Goal: Check status: Check status

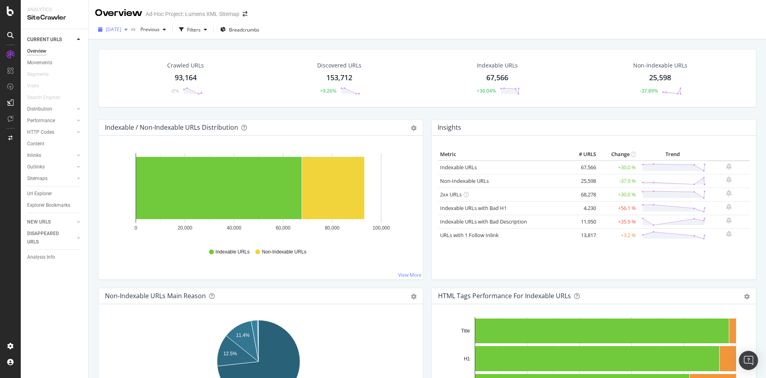
click at [121, 27] on span "[DATE]" at bounding box center [114, 29] width 16 height 7
click at [302, 36] on div "[DATE] vs Previous Filters Breadcrumbs" at bounding box center [428, 31] width 678 height 16
click at [47, 71] on div "SiteCrawler" at bounding box center [44, 74] width 28 height 8
click at [7, 10] on icon at bounding box center [10, 11] width 7 height 10
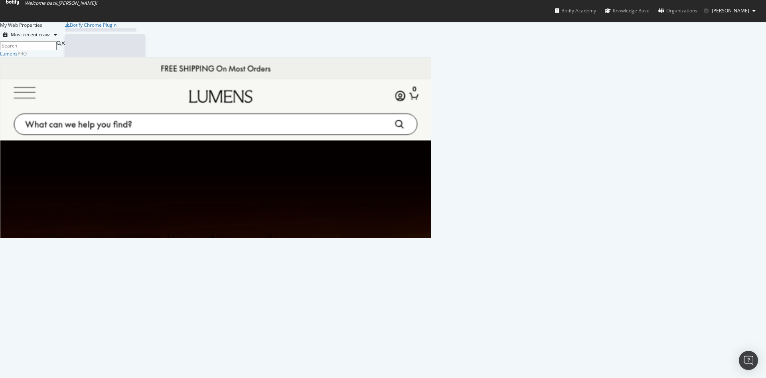
scroll to position [369, 748]
